Goal: Information Seeking & Learning: Learn about a topic

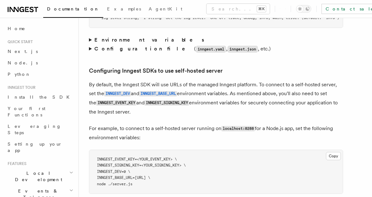
scroll to position [1342, 0]
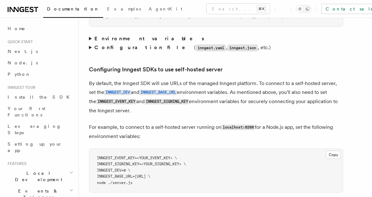
click at [89, 43] on summary "Configuration file ( inngest.yaml , inngest.json , etc.)" at bounding box center [216, 47] width 254 height 9
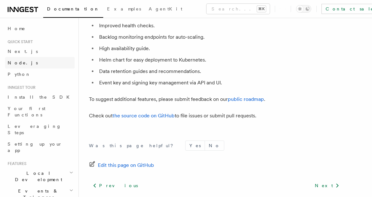
scroll to position [2596, 0]
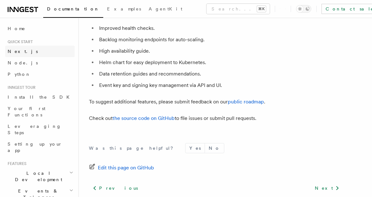
click at [23, 47] on link "Next.js" at bounding box center [40, 51] width 70 height 11
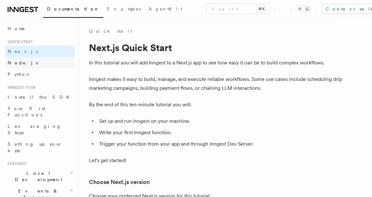
click at [20, 63] on span "Node.js" at bounding box center [23, 62] width 30 height 5
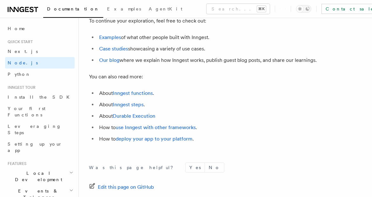
scroll to position [3997, 0]
click at [135, 107] on link "Inngest steps" at bounding box center [128, 104] width 31 height 6
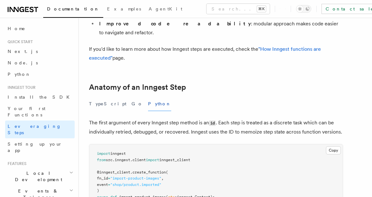
scroll to position [223, 0]
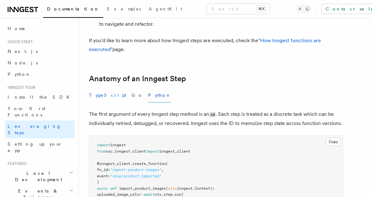
click at [100, 88] on button "TypeScript" at bounding box center [108, 95] width 38 height 14
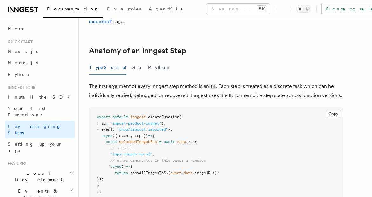
scroll to position [252, 0]
click at [148, 60] on button "Python" at bounding box center [159, 67] width 23 height 14
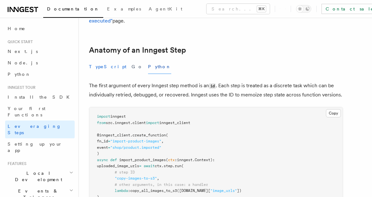
click at [100, 60] on button "TypeScript" at bounding box center [108, 67] width 38 height 14
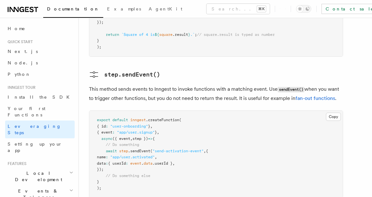
scroll to position [1329, 0]
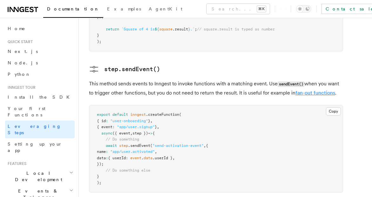
click at [323, 90] on link "fan-out functions" at bounding box center [316, 93] width 40 height 6
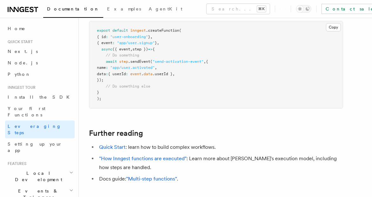
scroll to position [1440, 0]
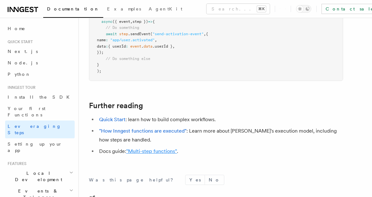
click at [164, 148] on link ""Multi-step functions"" at bounding box center [151, 151] width 51 height 6
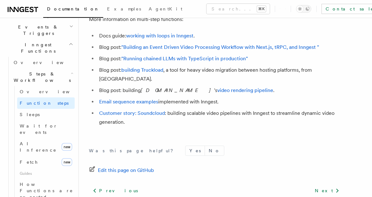
scroll to position [166, 0]
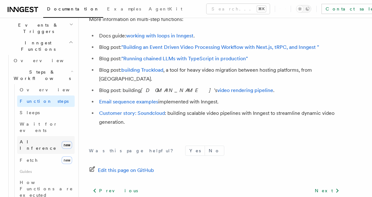
click at [42, 140] on span "AI Inference" at bounding box center [38, 145] width 37 height 11
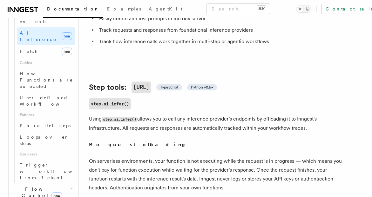
scroll to position [280, 0]
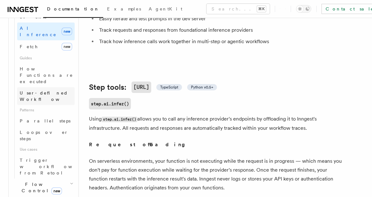
click at [43, 87] on link "User-defined Workflows" at bounding box center [46, 96] width 58 height 18
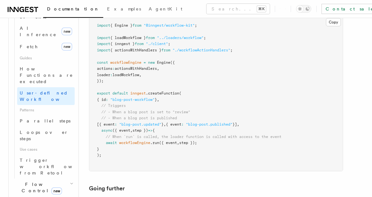
scroll to position [2857, 0]
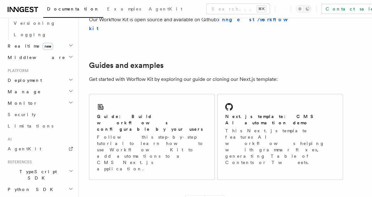
scroll to position [421, 0]
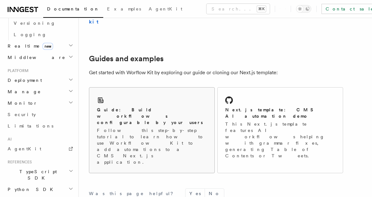
click at [159, 91] on div "Guide: Build workflows configurable by your users Follow this step-by-step tuto…" at bounding box center [151, 130] width 125 height 85
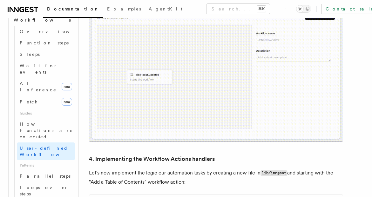
scroll to position [226, 0]
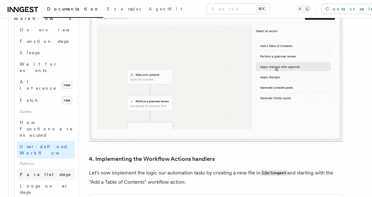
click at [49, 169] on link "Parallel steps" at bounding box center [46, 174] width 58 height 11
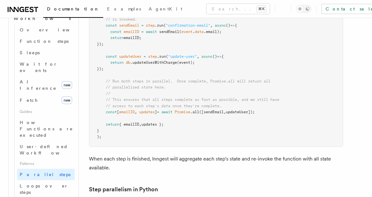
scroll to position [285, 0]
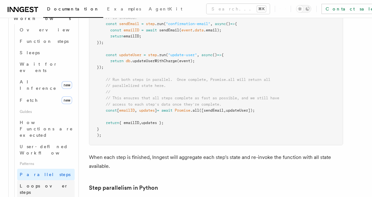
click at [37, 181] on link "Loops over steps" at bounding box center [46, 190] width 58 height 18
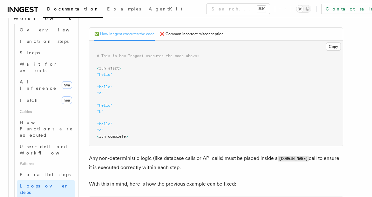
scroll to position [279, 0]
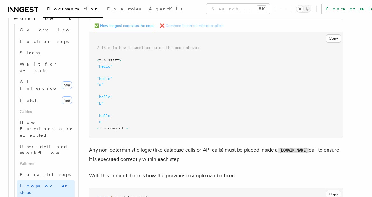
click at [178, 21] on button "❌ Common incorrect misconception" at bounding box center [192, 25] width 64 height 13
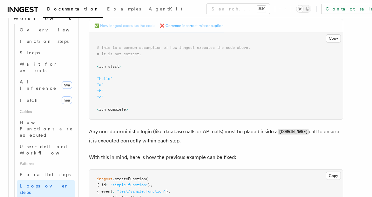
click at [134, 26] on button "✅ How Inngest executes the code" at bounding box center [124, 25] width 60 height 13
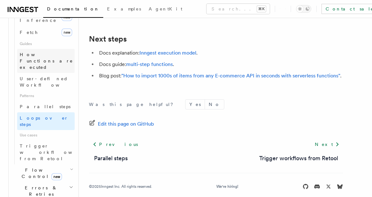
scroll to position [307, 0]
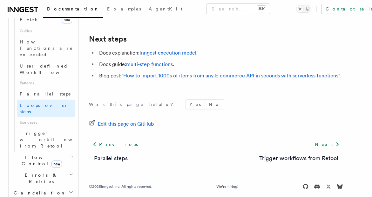
click at [35, 154] on span "Flow Control new" at bounding box center [40, 160] width 59 height 13
click at [37, 173] on span "Overview" at bounding box center [52, 175] width 65 height 5
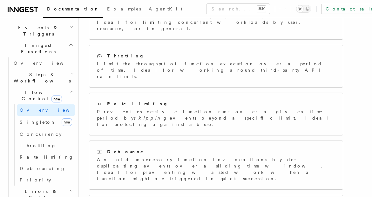
scroll to position [164, 0]
click at [30, 154] on span "Rate limiting" at bounding box center [47, 156] width 54 height 5
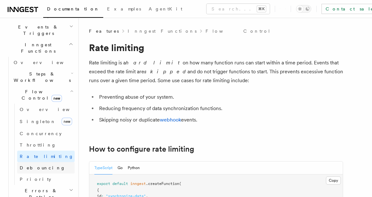
click at [33, 166] on span "Debouncing" at bounding box center [43, 168] width 46 height 5
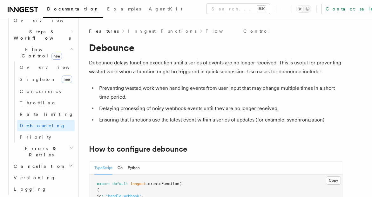
scroll to position [213, 0]
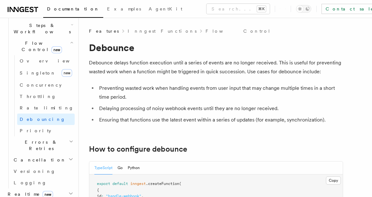
click at [43, 191] on span "new" at bounding box center [48, 194] width 10 height 7
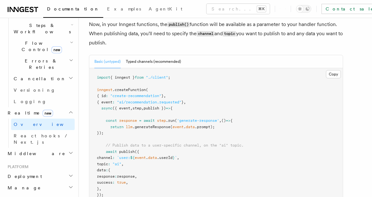
scroll to position [615, 0]
click at [169, 55] on button "Typed channels (recommended)" at bounding box center [153, 61] width 55 height 13
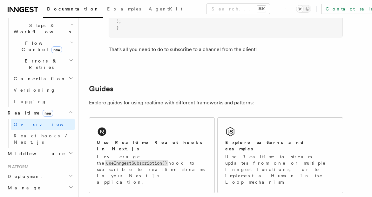
scroll to position [1515, 0]
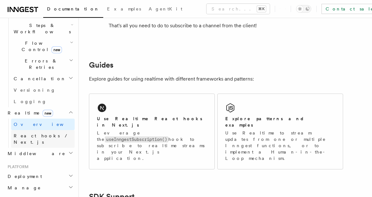
click at [43, 133] on span "React hooks / Next.js" at bounding box center [42, 138] width 56 height 11
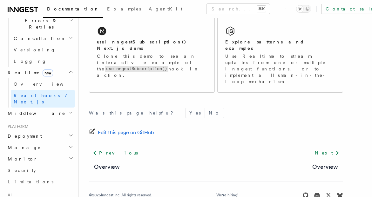
scroll to position [254, 0]
click at [45, 130] on h2 "Deployment" at bounding box center [40, 135] width 70 height 11
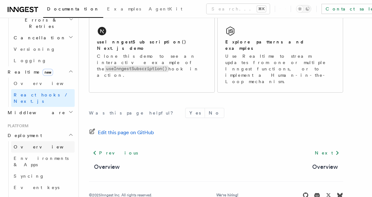
click at [44, 141] on link "Overview" at bounding box center [43, 146] width 64 height 11
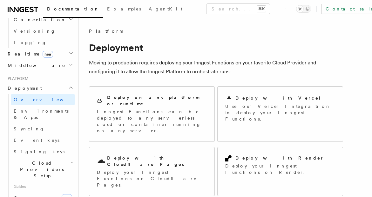
scroll to position [273, 0]
click at [56, 157] on h2 "Cloud Providers Setup" at bounding box center [43, 169] width 64 height 24
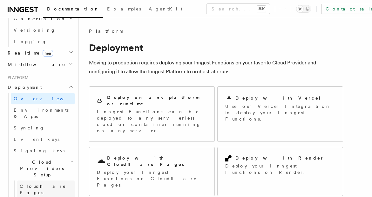
click at [54, 181] on link "Cloudflare Pages" at bounding box center [46, 190] width 58 height 18
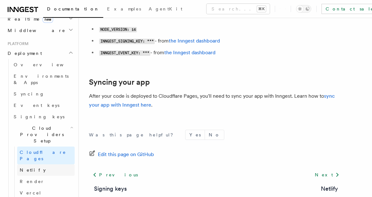
scroll to position [316, 0]
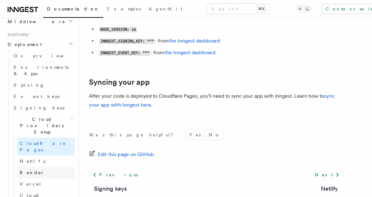
click at [35, 167] on link "Render" at bounding box center [46, 172] width 58 height 11
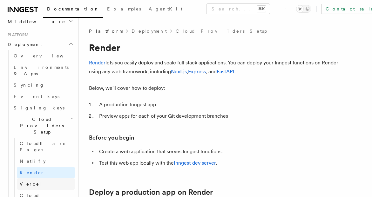
click at [34, 179] on link "Vercel" at bounding box center [46, 184] width 58 height 11
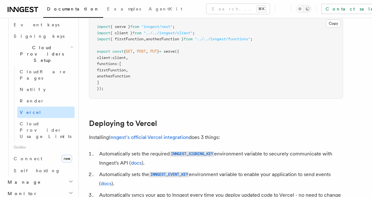
scroll to position [388, 0]
click at [30, 156] on span "Connect" at bounding box center [28, 158] width 29 height 5
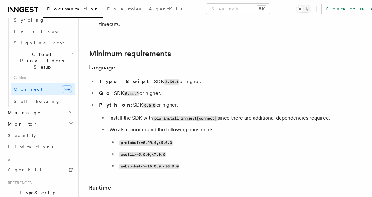
scroll to position [379, 0]
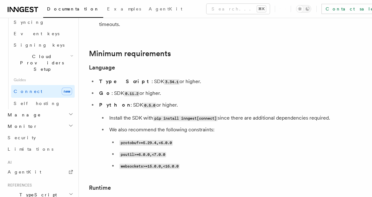
click at [65, 189] on h2 "TypeScript SDK" at bounding box center [40, 198] width 70 height 18
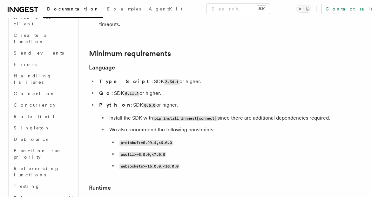
scroll to position [583, 0]
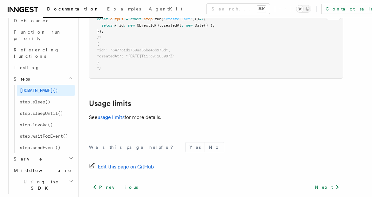
scroll to position [686, 0]
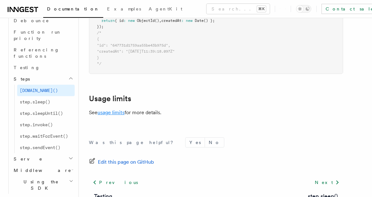
click at [104, 110] on link "usage limits" at bounding box center [111, 113] width 27 height 6
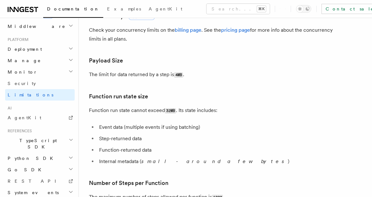
scroll to position [237, 0]
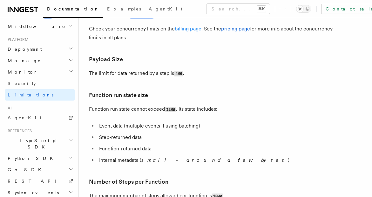
click at [184, 30] on link "billing page" at bounding box center [188, 29] width 27 height 6
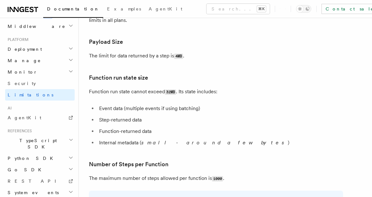
scroll to position [0, 0]
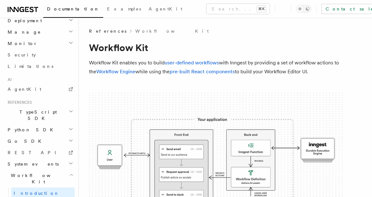
scroll to position [368, 0]
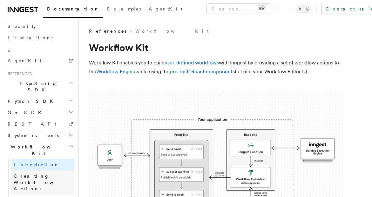
click at [49, 174] on span "Creating Workflow Actions" at bounding box center [41, 183] width 55 height 18
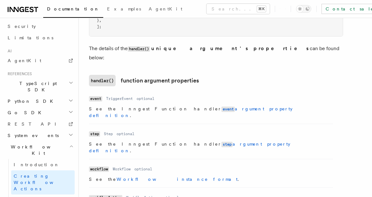
scroll to position [803, 0]
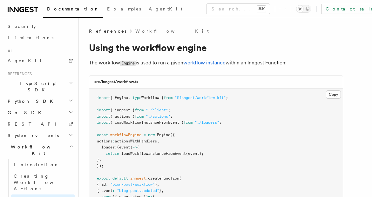
click at [240, 88] on div "src/inngest/workflow.ts" at bounding box center [216, 82] width 254 height 13
click at [54, 171] on link "Creating Workflow Actions" at bounding box center [43, 183] width 64 height 24
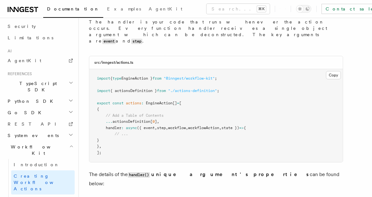
scroll to position [674, 0]
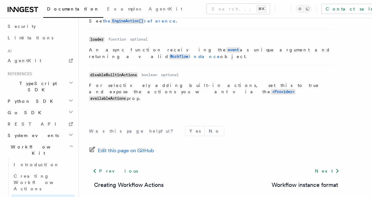
scroll to position [297, 0]
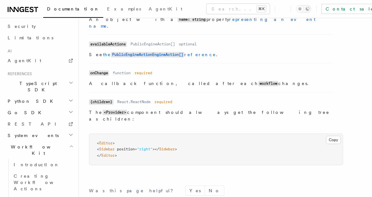
scroll to position [665, 0]
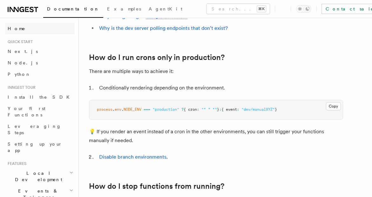
click at [17, 30] on span "Home" at bounding box center [17, 28] width 18 height 6
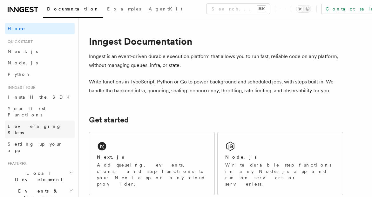
click at [39, 124] on span "Leveraging Steps" at bounding box center [35, 129] width 54 height 11
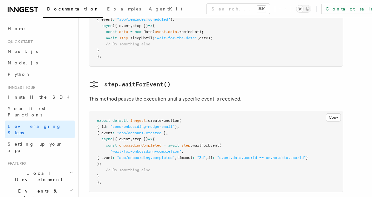
scroll to position [959, 0]
click at [41, 142] on span "Setting up your app" at bounding box center [35, 147] width 55 height 11
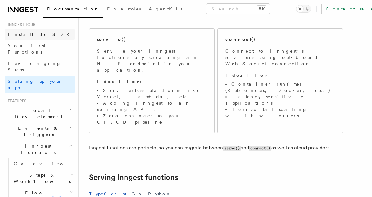
scroll to position [63, 0]
click at [31, 107] on span "Local Development" at bounding box center [37, 113] width 64 height 13
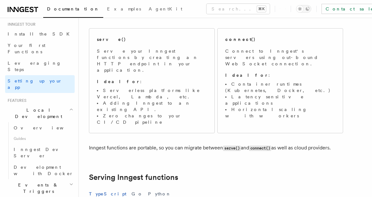
click at [35, 105] on h2 "Local Development" at bounding box center [40, 114] width 70 height 18
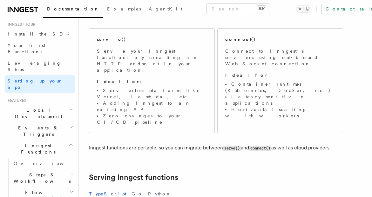
click at [40, 122] on h2 "Events & Triggers" at bounding box center [40, 131] width 70 height 18
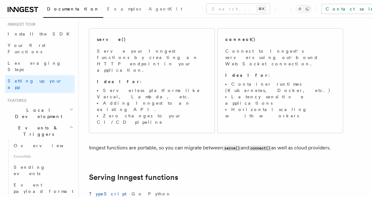
click at [36, 152] on span "Essentials" at bounding box center [43, 157] width 64 height 10
click at [36, 140] on link "Overview" at bounding box center [43, 145] width 64 height 11
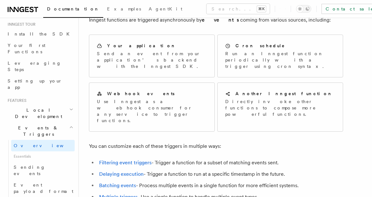
scroll to position [44, 0]
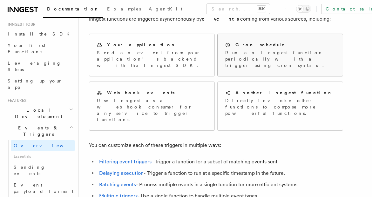
click at [255, 48] on h2 "Cron schedule" at bounding box center [261, 45] width 50 height 6
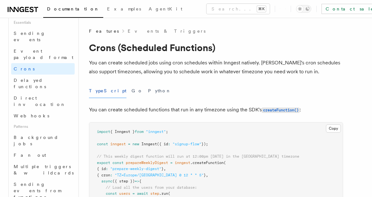
scroll to position [198, 0]
click at [29, 113] on span "Webhooks" at bounding box center [32, 115] width 36 height 5
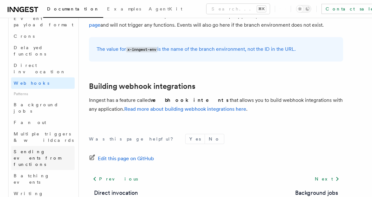
scroll to position [231, 0]
click at [32, 116] on link "Fan out" at bounding box center [43, 121] width 64 height 11
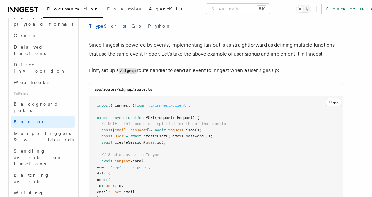
scroll to position [334, 0]
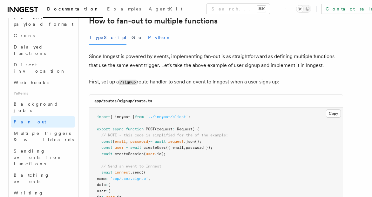
click at [148, 31] on button "Python" at bounding box center [159, 38] width 23 height 14
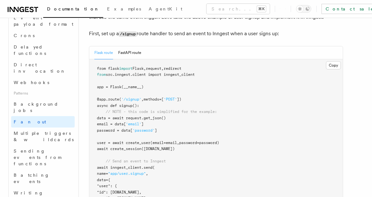
scroll to position [384, 0]
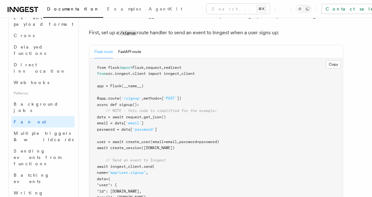
click at [104, 45] on button "Flask route" at bounding box center [103, 51] width 19 height 13
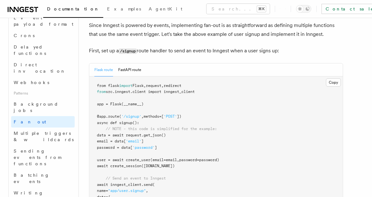
scroll to position [365, 0]
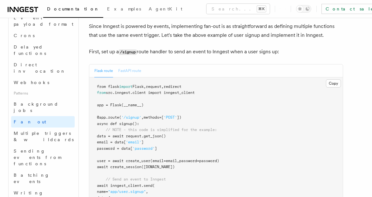
click at [123, 65] on button "FastAPI route" at bounding box center [129, 71] width 23 height 13
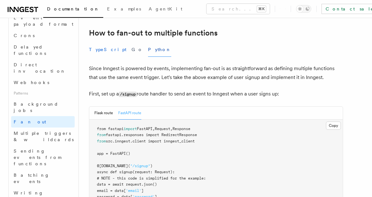
click at [103, 43] on button "TypeScript" at bounding box center [108, 50] width 38 height 14
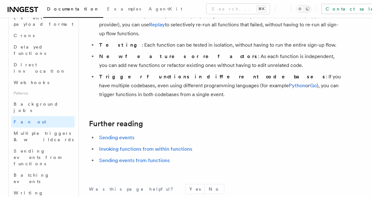
scroll to position [853, 0]
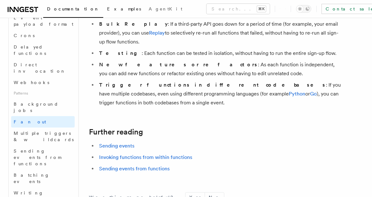
click at [107, 9] on span "Examples" at bounding box center [124, 8] width 34 height 5
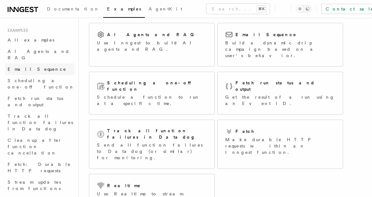
scroll to position [49, 0]
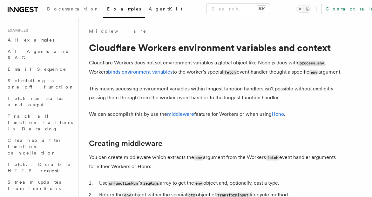
click at [149, 8] on span "AgentKit" at bounding box center [166, 8] width 34 height 5
click at [45, 52] on span "AI Agents and RAG" at bounding box center [39, 54] width 62 height 11
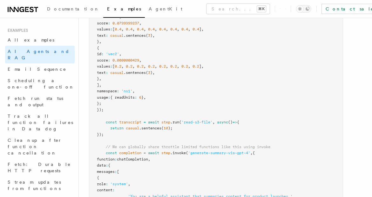
scroll to position [308, 0]
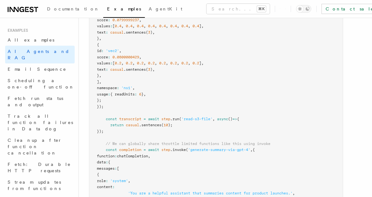
click at [219, 80] on pre "export const summarizeContent = inngest .createFunction ( { name : 'Summarize c…" at bounding box center [216, 132] width 254 height 428
click at [199, 169] on pre "export const summarizeContent = inngest .createFunction ( { name : 'Summarize c…" at bounding box center [216, 132] width 254 height 428
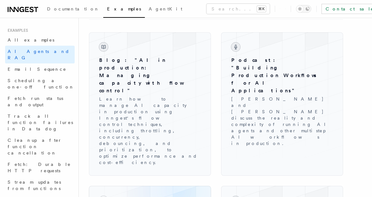
scroll to position [932, 0]
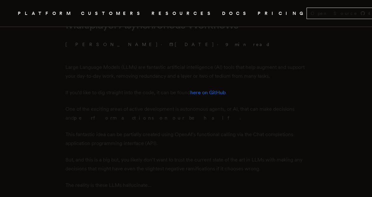
scroll to position [189, 0]
click at [214, 177] on p "But, and this is a big but, you likely don’t want to trust the current state of…" at bounding box center [186, 170] width 242 height 18
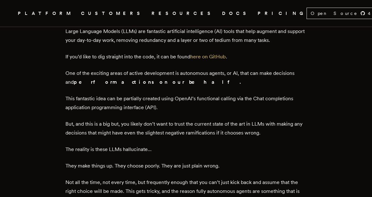
scroll to position [230, 0]
click at [215, 55] on link "here on GitHub" at bounding box center [208, 56] width 36 height 6
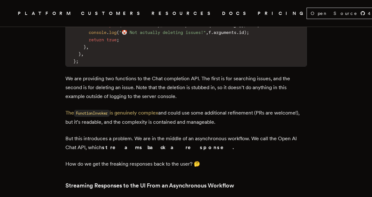
scroll to position [2192, 0]
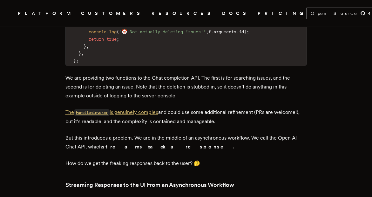
click at [102, 109] on code "FunctionInvoker" at bounding box center [92, 112] width 36 height 7
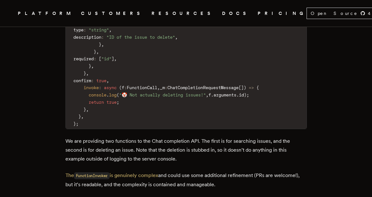
scroll to position [2057, 0]
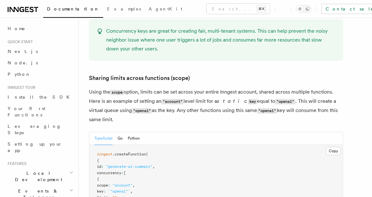
scroll to position [730, 0]
